Goal: Information Seeking & Learning: Find specific page/section

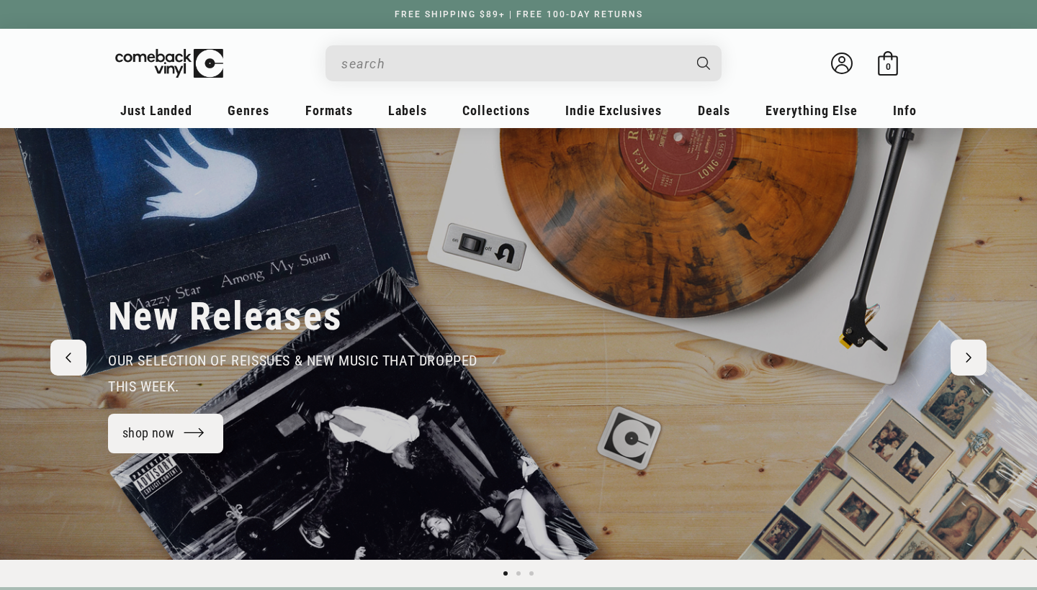
click at [453, 66] on input "When autocomplete results are available use up and down arrows to review and en…" at bounding box center [511, 64] width 341 height 30
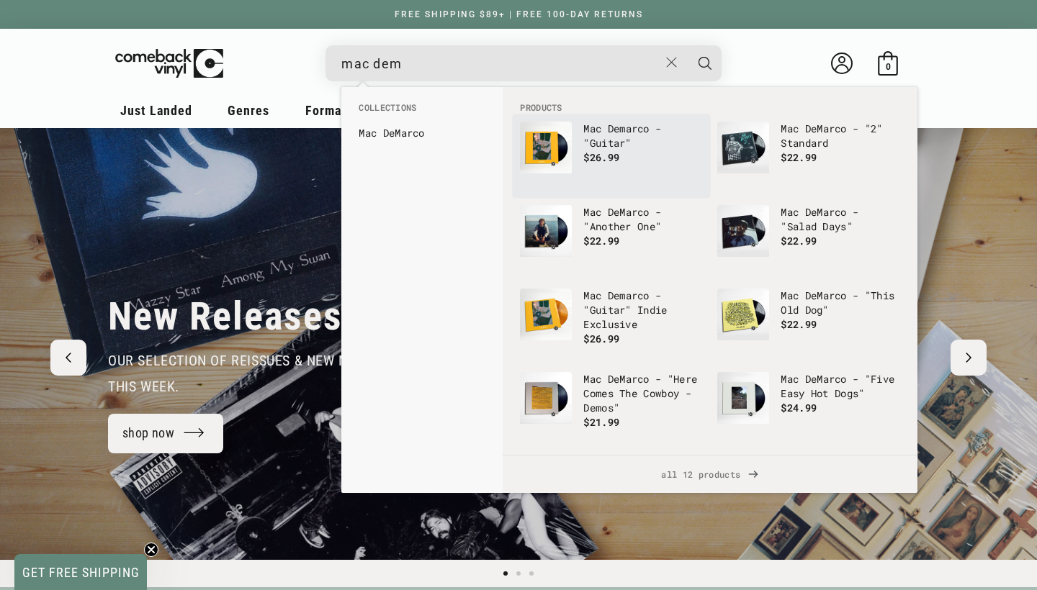
type input "mac dem"
click at [593, 141] on p "Mac Dem arco - "Guitar"" at bounding box center [643, 136] width 120 height 29
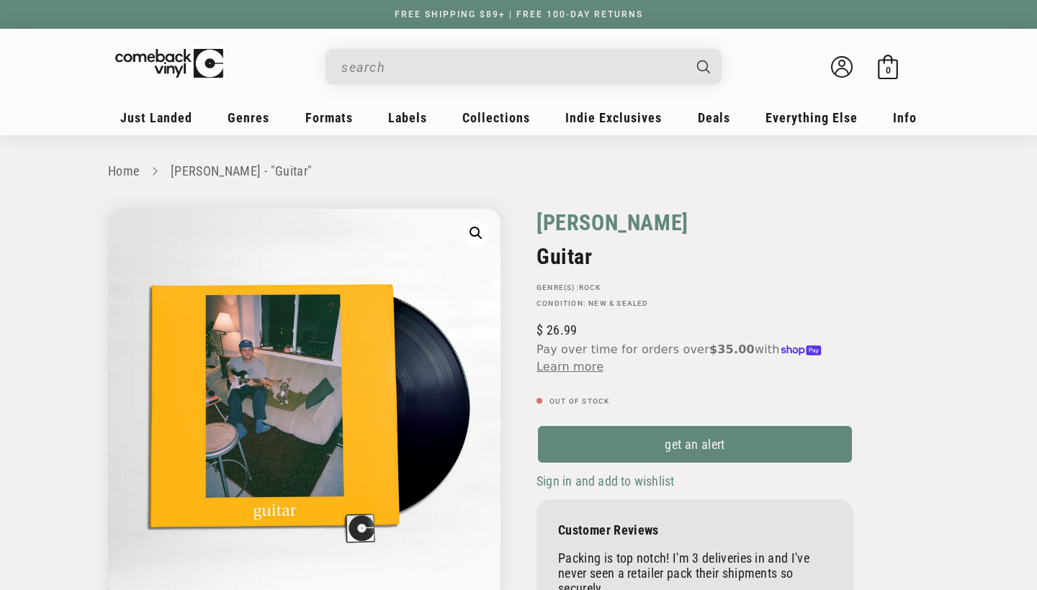
click at [565, 221] on link "Mac Demarco" at bounding box center [612, 223] width 152 height 28
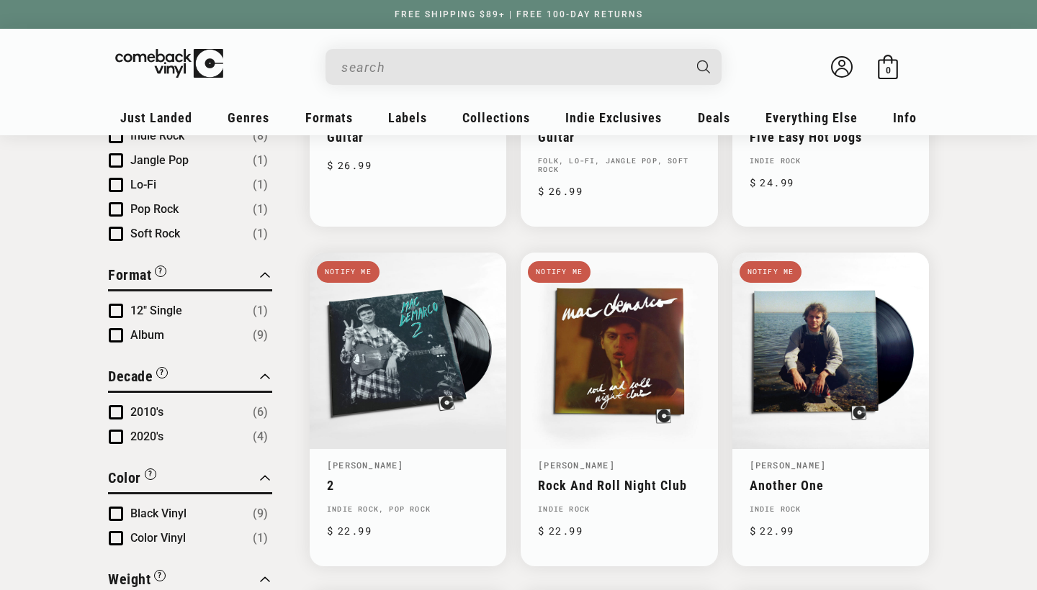
scroll to position [400, 0]
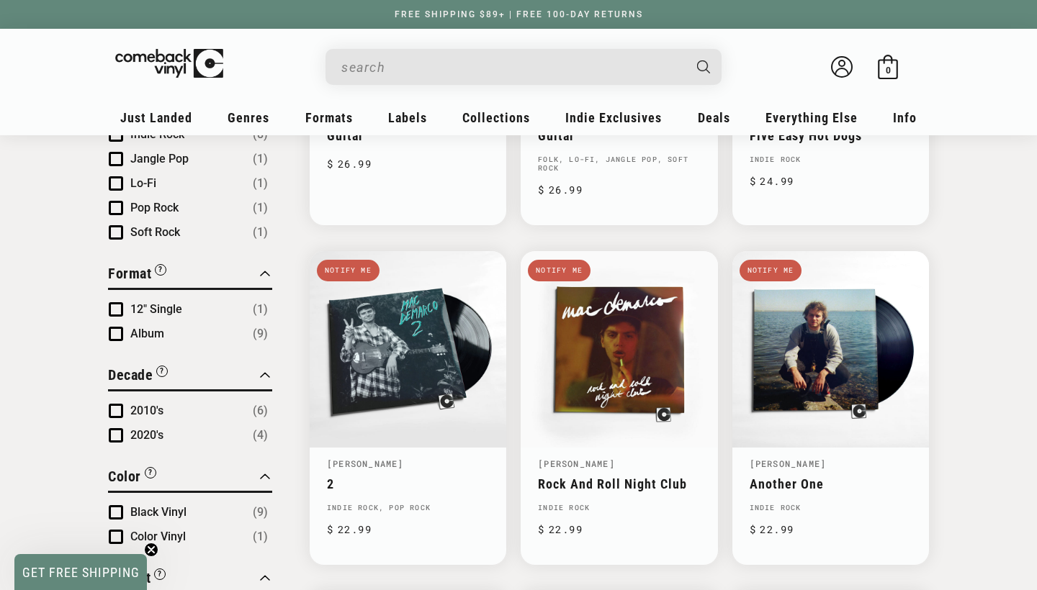
click at [456, 67] on input "When autocomplete results are available use up and down arrows to review and en…" at bounding box center [511, 68] width 341 height 30
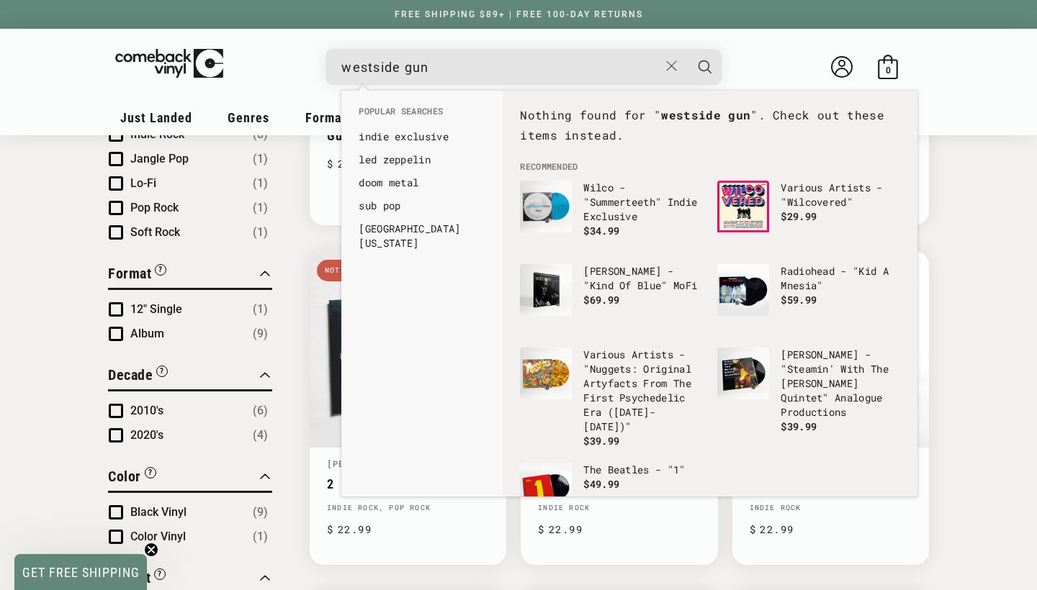
type input "westside gun"
click at [705, 66] on button "Search" at bounding box center [705, 67] width 36 height 36
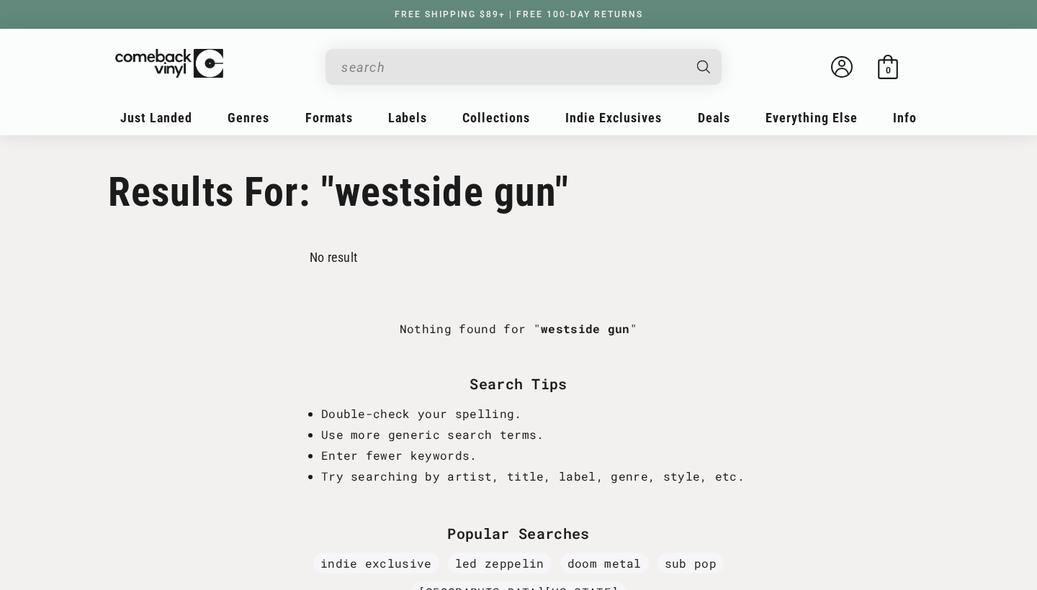
type input "westside gun"
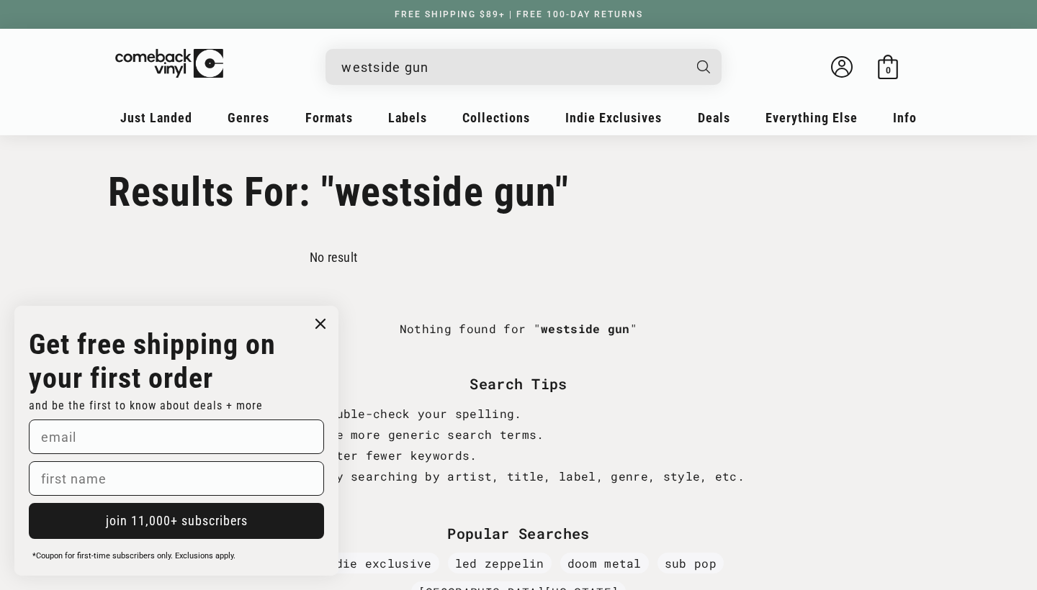
click at [479, 61] on input "westside gun" at bounding box center [511, 68] width 341 height 30
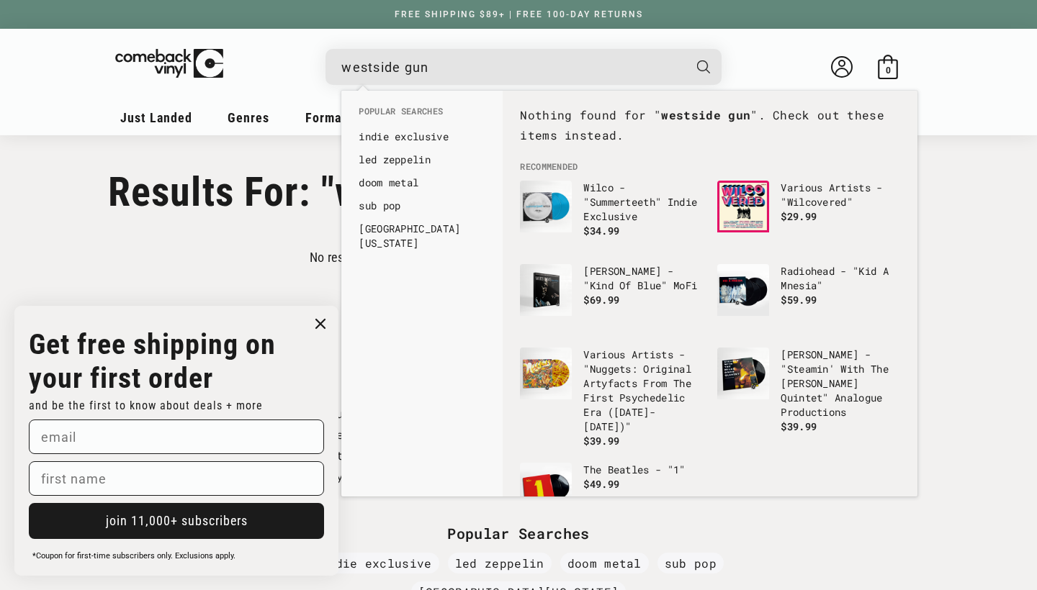
click at [361, 66] on input "westside gun" at bounding box center [511, 68] width 341 height 30
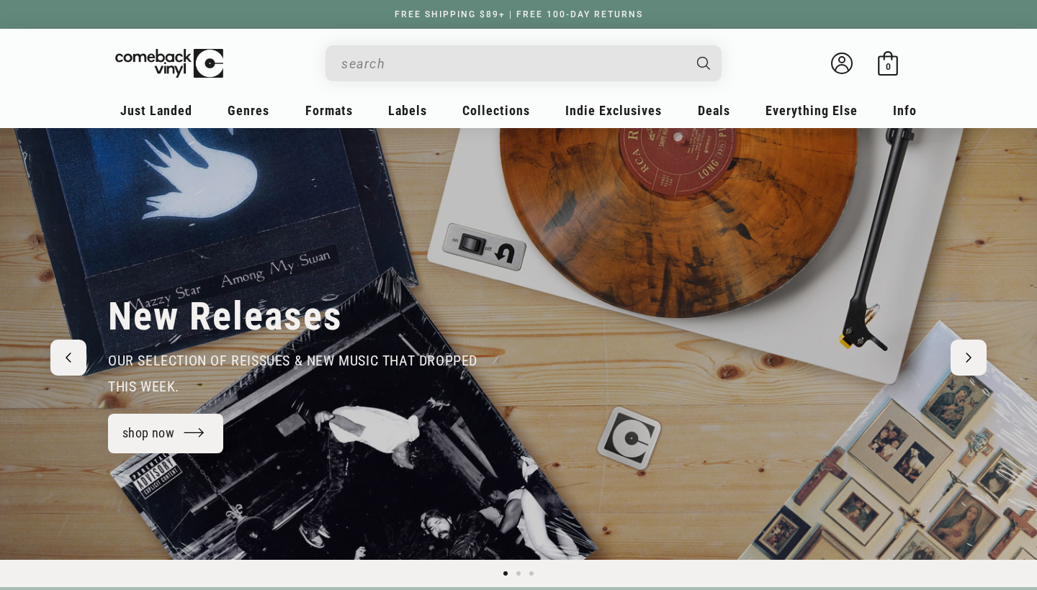
click at [441, 71] on input "Search" at bounding box center [511, 64] width 341 height 30
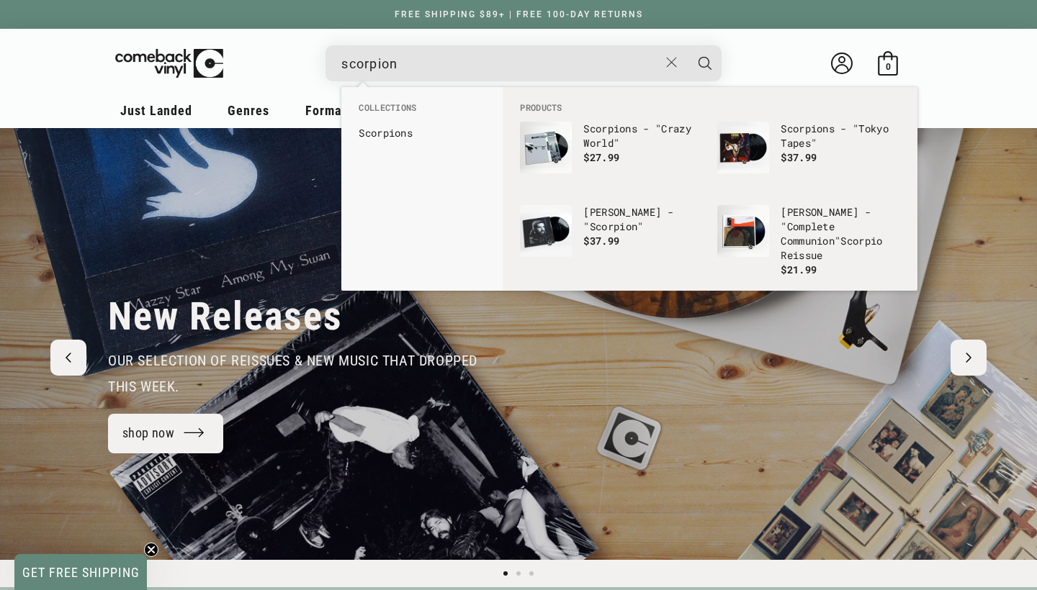
type input "scorpions"
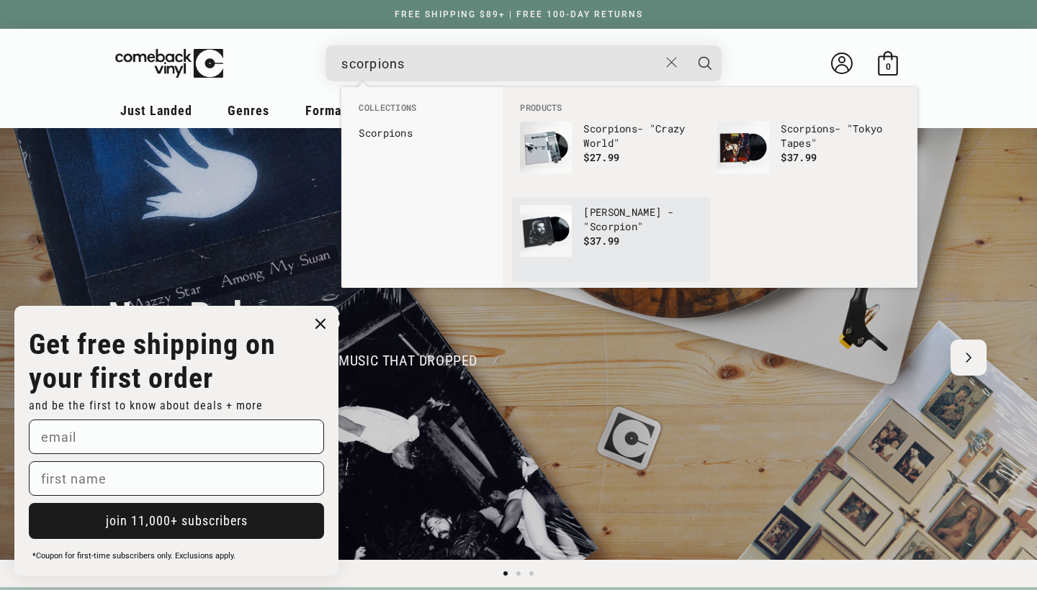
scroll to position [11, 0]
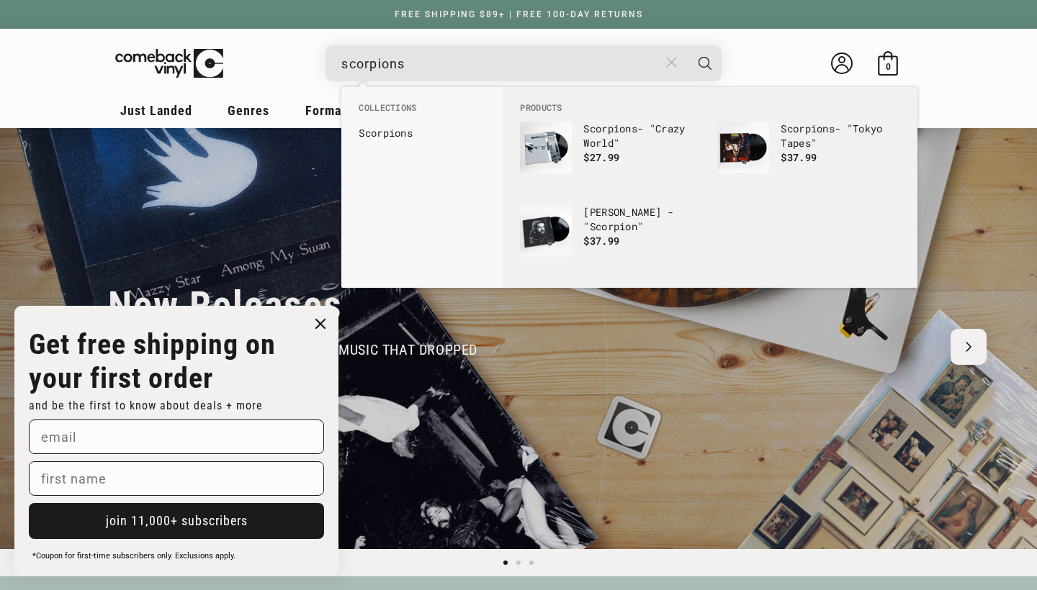
click at [667, 63] on icon "Close" at bounding box center [671, 62] width 11 height 11
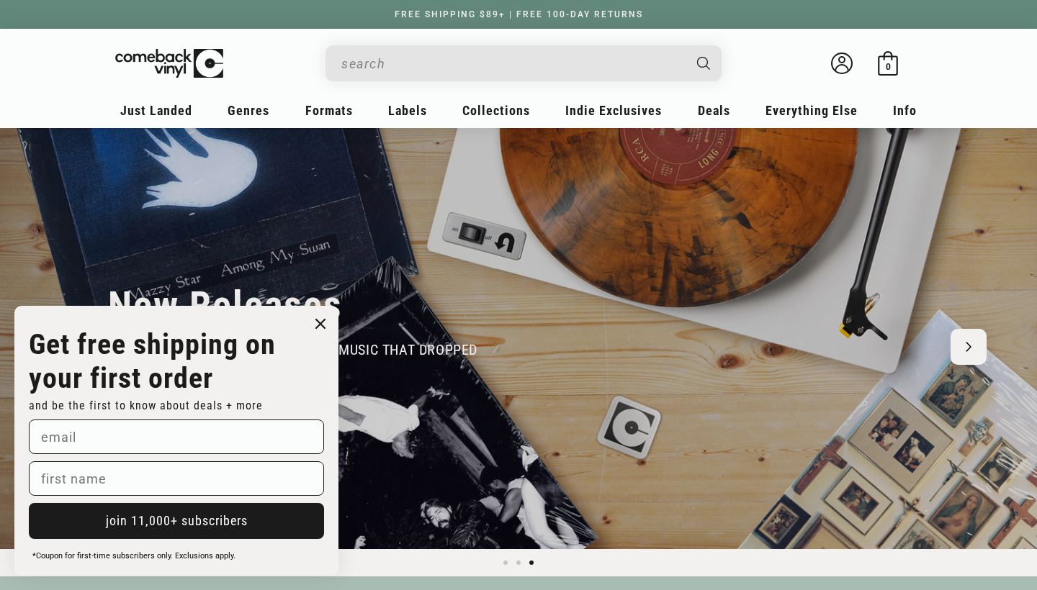
scroll to position [0, 2073]
